Goal: Transaction & Acquisition: Purchase product/service

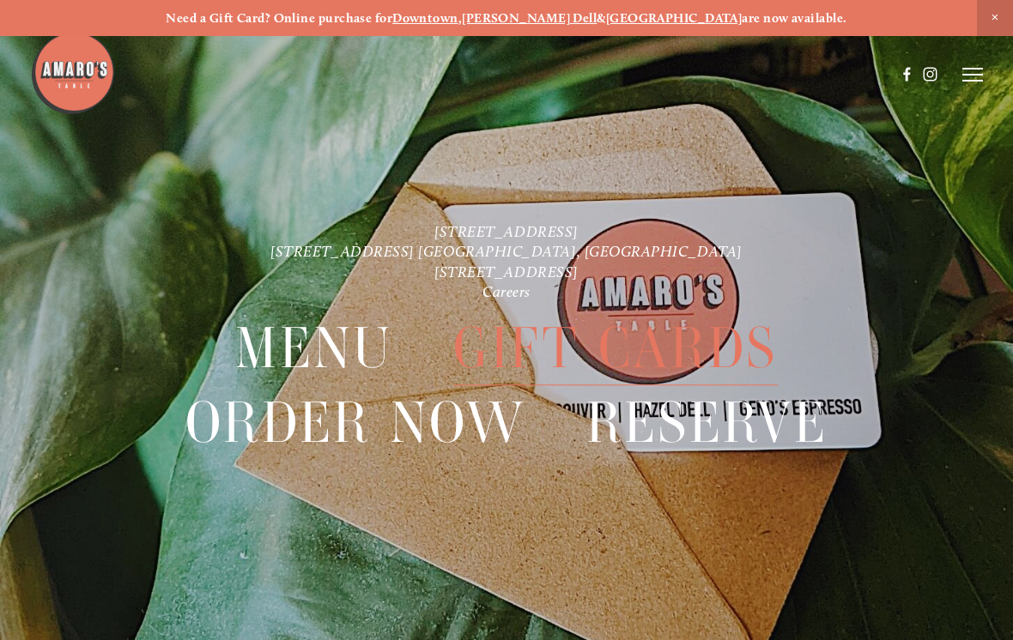
click at [652, 338] on span "Gift Cards" at bounding box center [615, 349] width 324 height 74
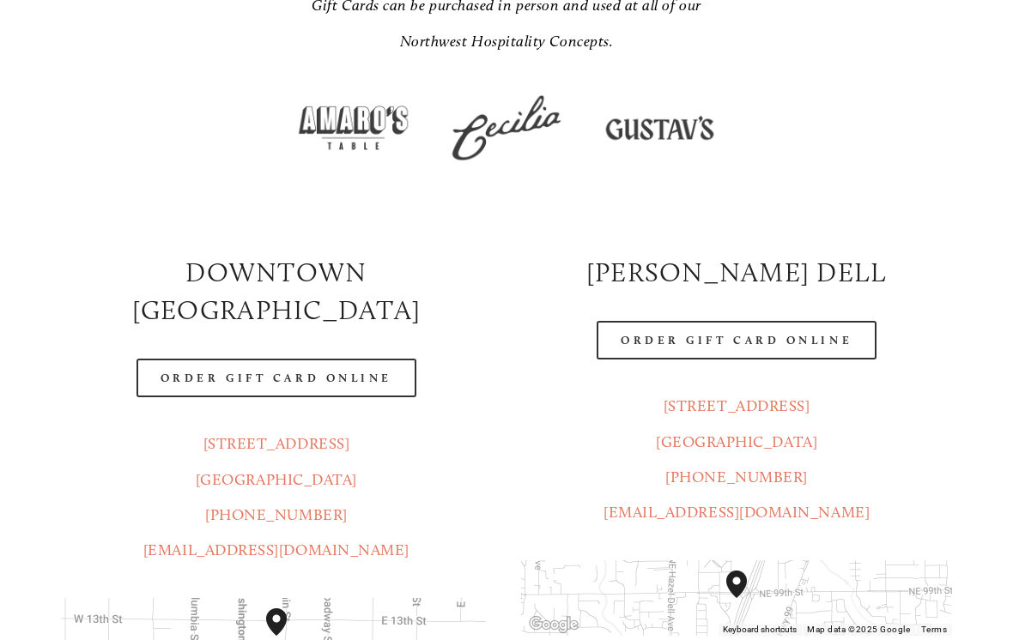
scroll to position [369, 0]
click at [334, 359] on link "Order Gift Card Online" at bounding box center [276, 378] width 280 height 39
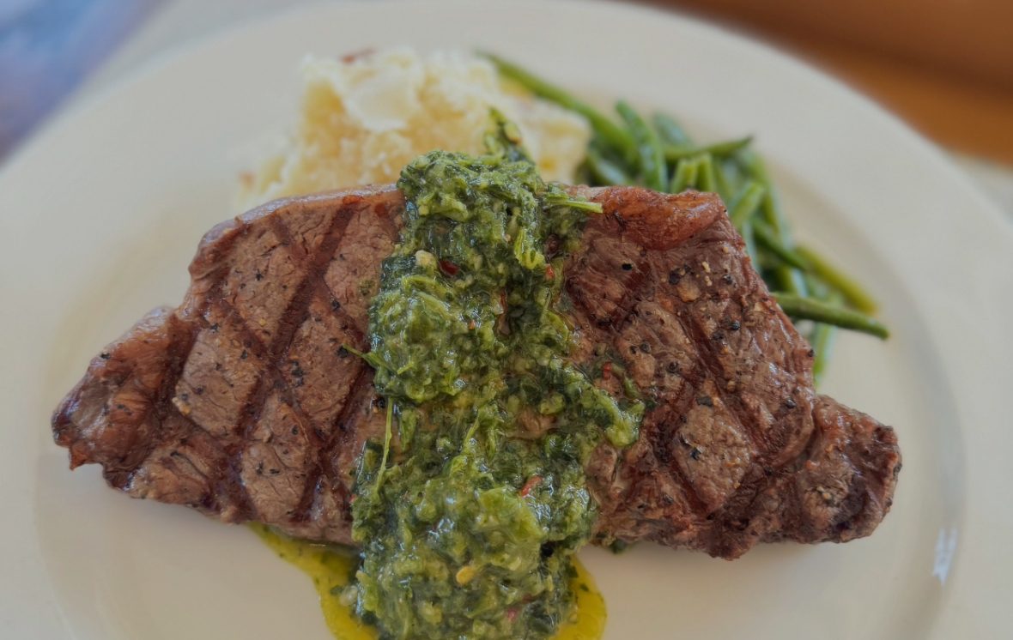
scroll to position [36, 0]
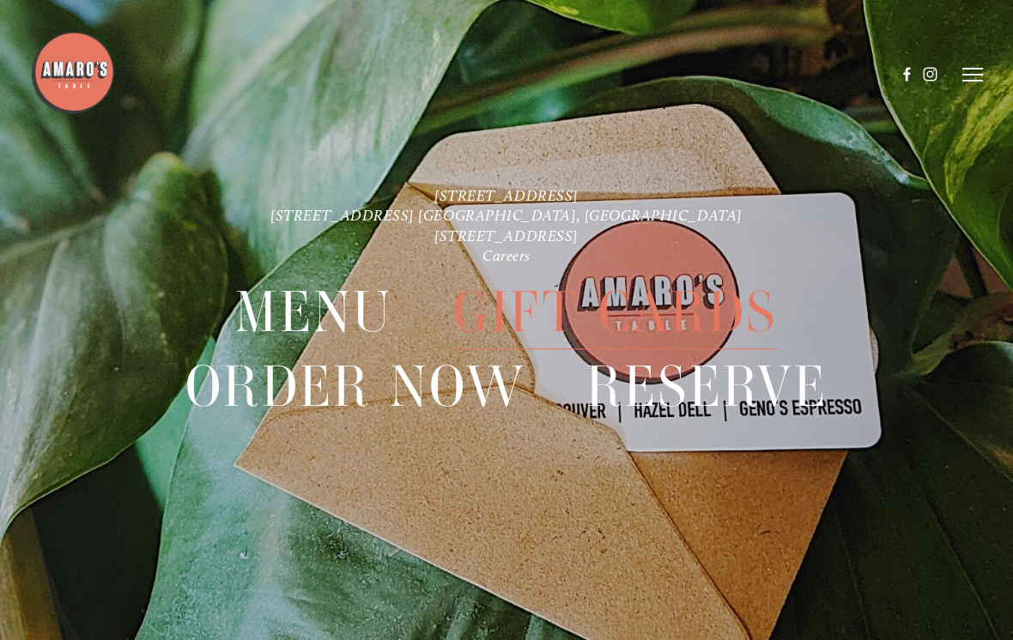
click at [975, 81] on line at bounding box center [972, 81] width 21 height 0
click at [675, 315] on span "Gift Cards" at bounding box center [615, 313] width 324 height 74
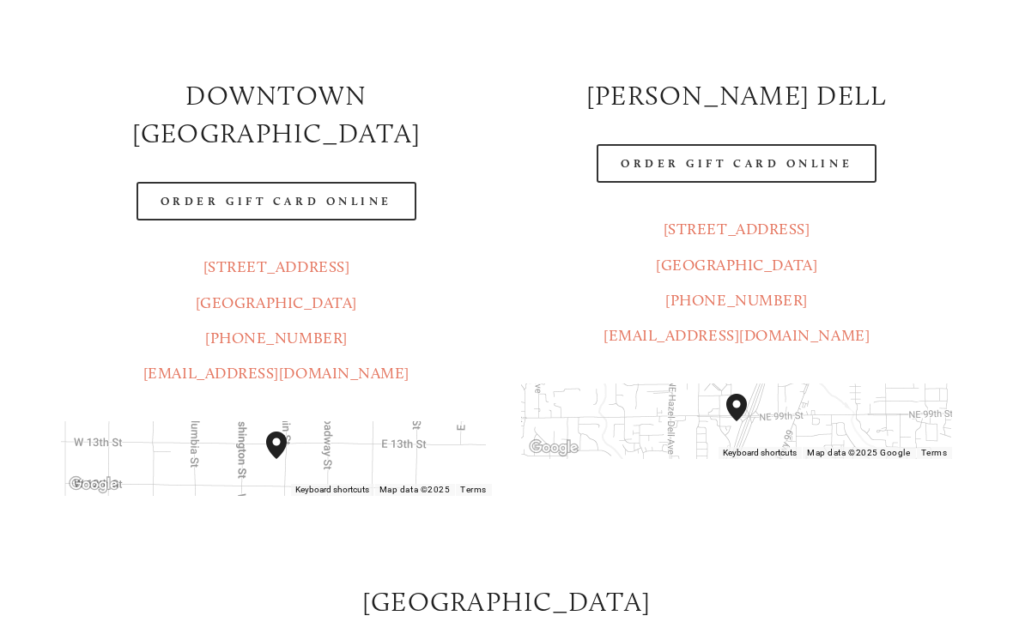
scroll to position [546, 0]
click at [347, 182] on link "Order Gift Card Online" at bounding box center [276, 201] width 280 height 39
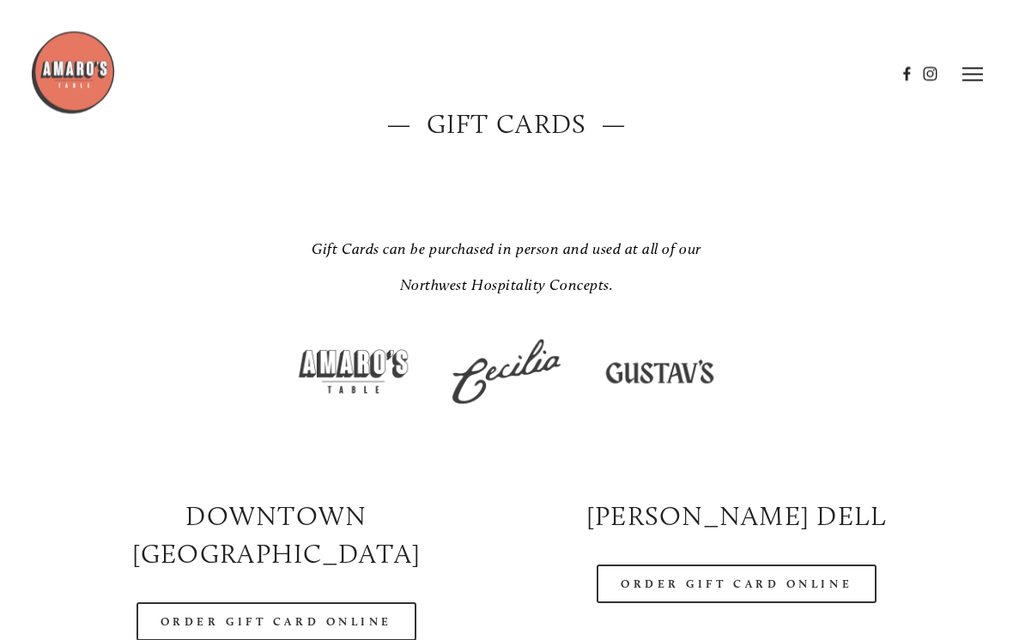
scroll to position [0, 0]
